Goal: Obtain resource: Download file/media

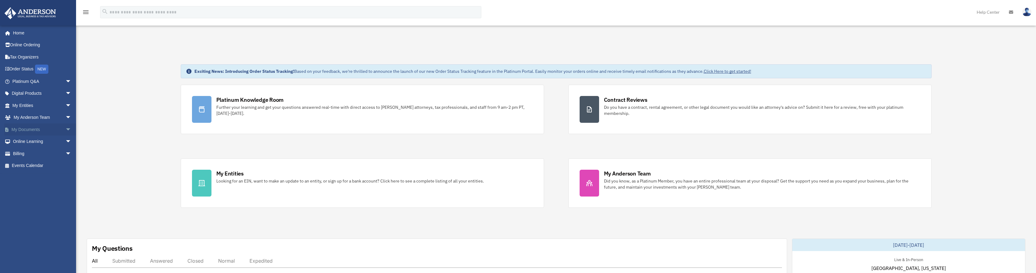
click at [65, 128] on span "arrow_drop_down" at bounding box center [71, 129] width 12 height 12
click at [31, 143] on link "Box" at bounding box center [45, 141] width 72 height 12
click at [28, 142] on link "Box" at bounding box center [45, 141] width 72 height 12
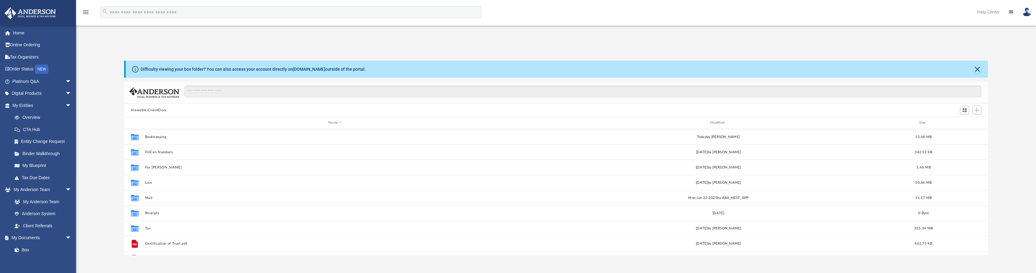
scroll to position [134, 859]
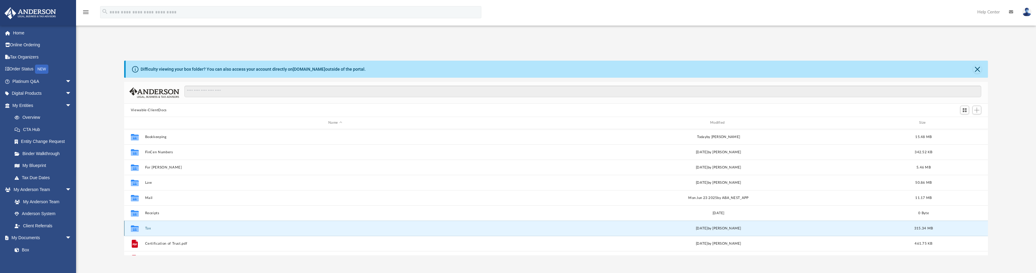
click at [146, 227] on button "Tax" at bounding box center [335, 228] width 381 height 4
click at [146, 227] on button "2553 Form Signed.pdf" at bounding box center [336, 228] width 383 height 4
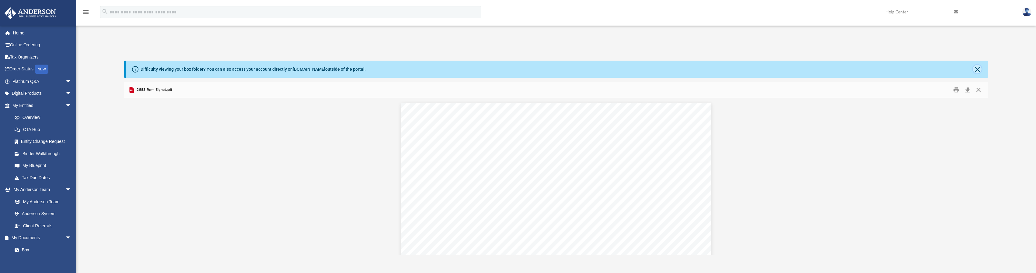
click at [976, 68] on button "Close" at bounding box center [977, 69] width 9 height 9
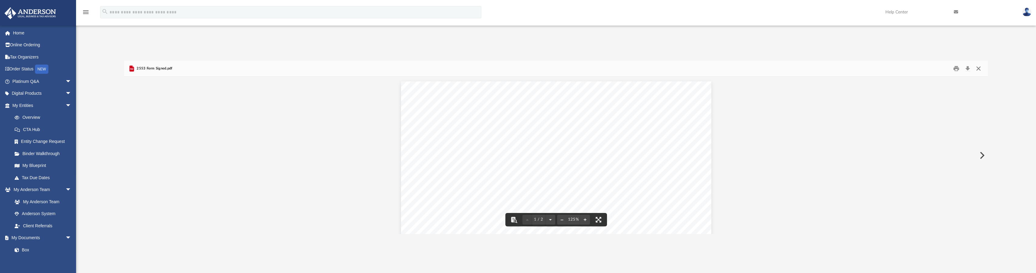
click at [977, 66] on button "Close" at bounding box center [978, 68] width 11 height 9
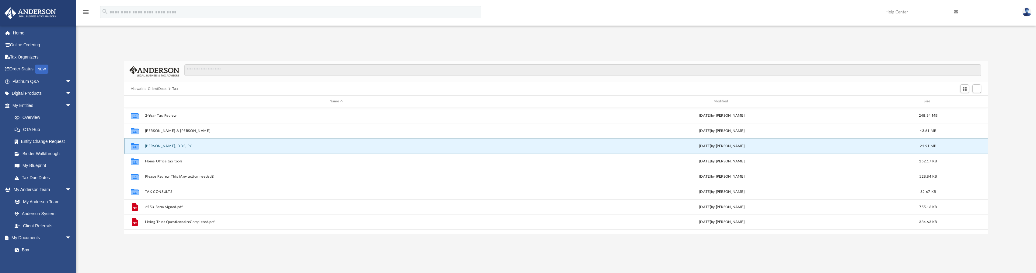
click at [175, 145] on button "[PERSON_NAME], DDS, PC" at bounding box center [336, 146] width 383 height 4
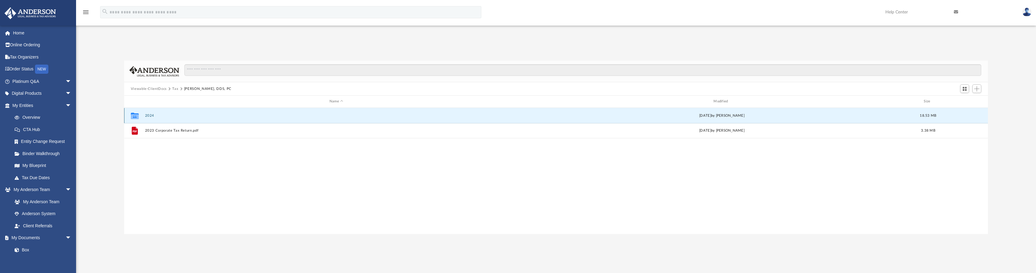
click at [146, 117] on button "2024" at bounding box center [336, 115] width 383 height 4
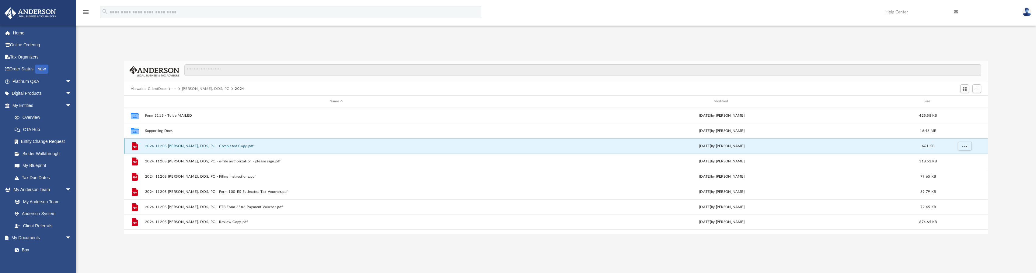
click at [196, 146] on button "2024 1120S [PERSON_NAME], DDS, PC - Completed Copy.pdf" at bounding box center [336, 146] width 383 height 4
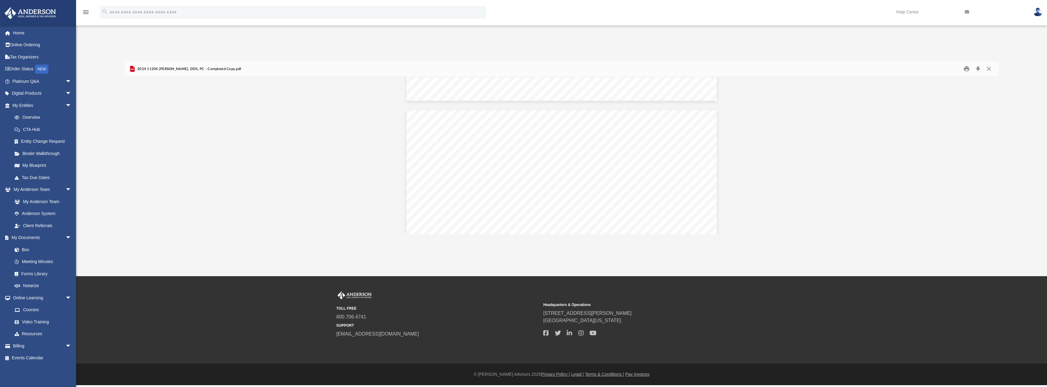
scroll to position [10147, 0]
click at [977, 67] on button "Download" at bounding box center [977, 68] width 11 height 9
click at [36, 115] on link "Overview" at bounding box center [45, 117] width 72 height 12
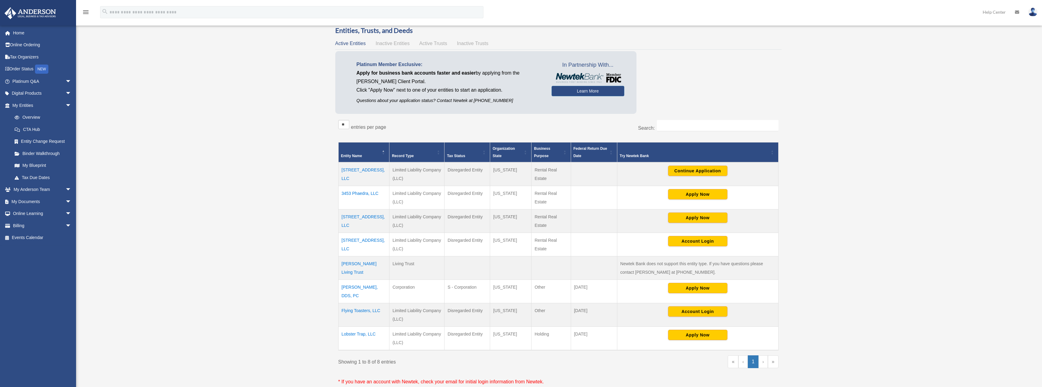
scroll to position [91, 0]
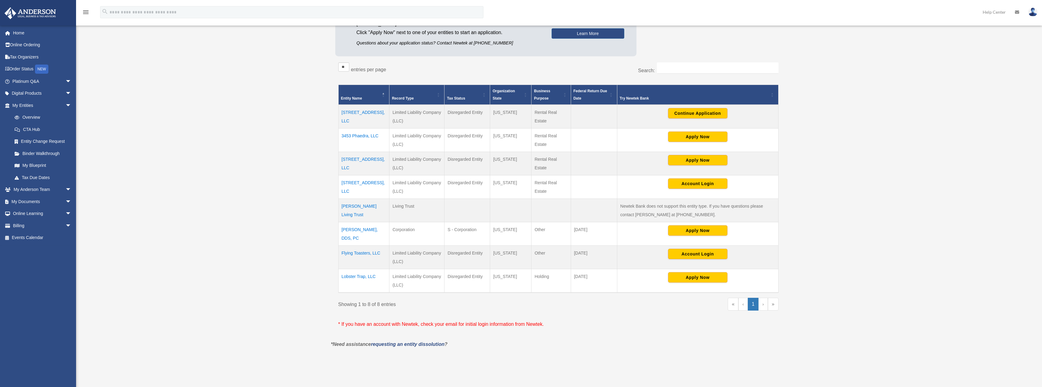
click at [363, 231] on td "[PERSON_NAME], DDS, PC" at bounding box center [363, 233] width 51 height 23
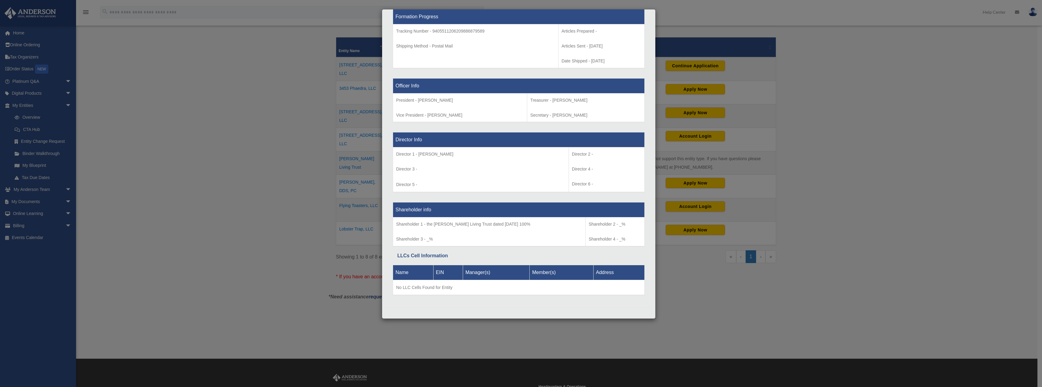
scroll to position [213, 0]
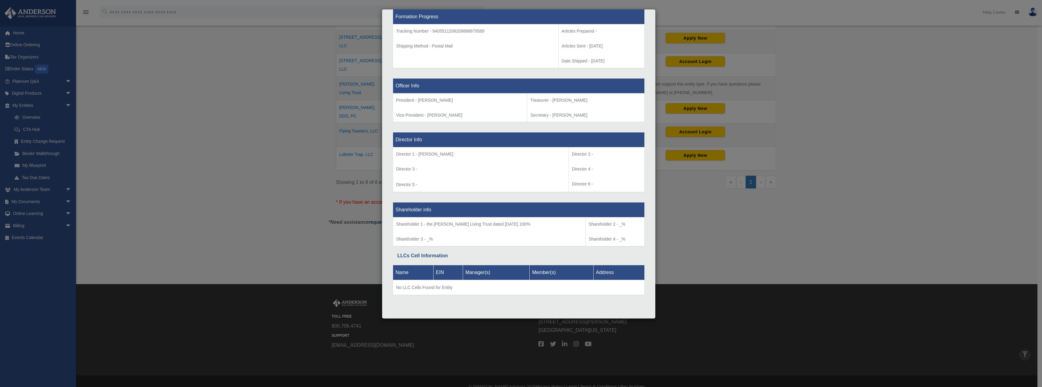
click at [1005, 47] on div "Details × Articles Sent Organizational Date" at bounding box center [521, 193] width 1042 height 387
